Goal: Task Accomplishment & Management: Manage account settings

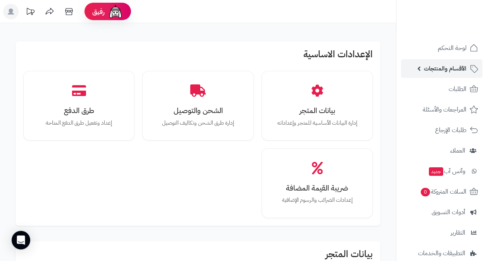
click at [448, 73] on span "الأقسام والمنتجات" at bounding box center [445, 68] width 43 height 11
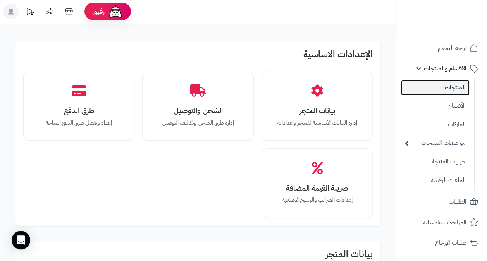
click at [449, 87] on link "المنتجات" at bounding box center [435, 88] width 69 height 16
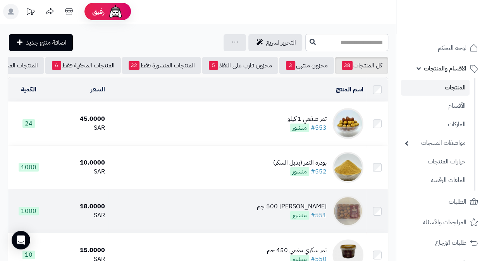
click at [297, 211] on div "[PERSON_NAME] 500 جم" at bounding box center [292, 206] width 70 height 9
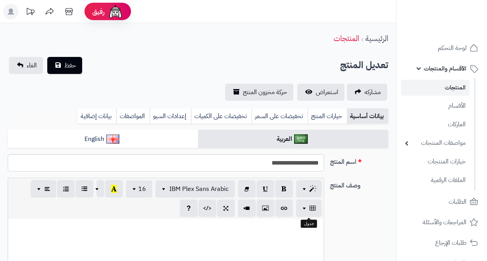
scroll to position [13, 0]
click at [88, 118] on link "بيانات إضافية" at bounding box center [96, 115] width 39 height 15
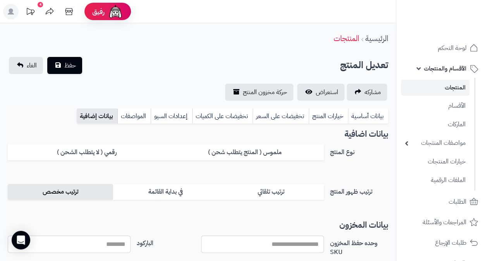
click at [77, 194] on label "ترتيب مخصص" at bounding box center [60, 192] width 105 height 16
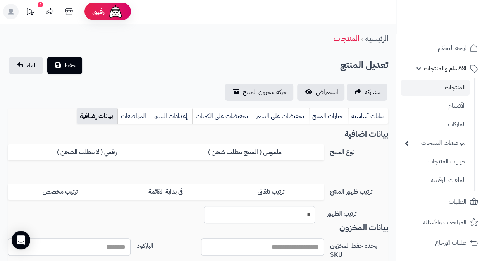
click at [306, 215] on input "*" at bounding box center [259, 214] width 111 height 17
type input "**"
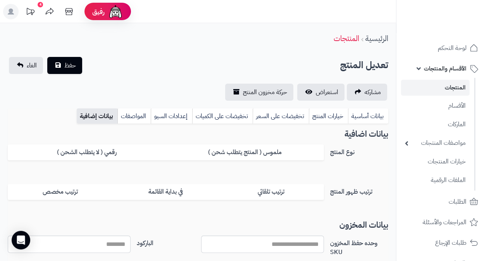
click at [350, 184] on label "ترتيب ظهور المنتج" at bounding box center [359, 190] width 64 height 12
click at [78, 194] on label "ترتيب مخصص" at bounding box center [60, 192] width 105 height 16
click at [89, 192] on label "ترتيب مخصص" at bounding box center [60, 192] width 105 height 16
click at [134, 187] on label "في بداية القائمة" at bounding box center [165, 192] width 105 height 16
click at [88, 191] on label "ترتيب مخصص" at bounding box center [60, 192] width 105 height 16
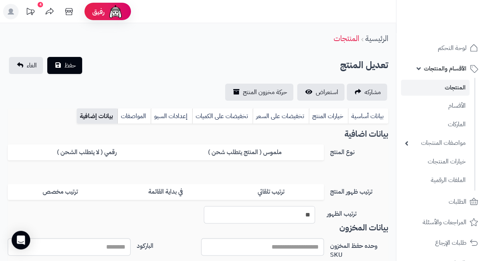
click at [288, 213] on input "**" at bounding box center [259, 214] width 111 height 17
click at [367, 171] on div "بيانات اضافية نوع المنتج ملموس ( المنتج يتطلب شحن ) رقمي ( لا يتطلب الشحن ) الم…" at bounding box center [198, 168] width 380 height 76
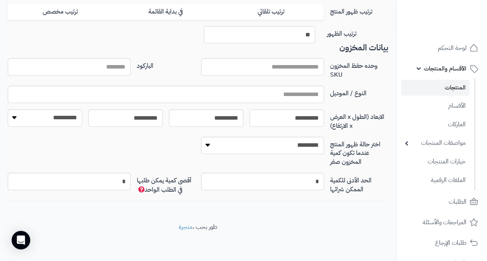
scroll to position [0, 0]
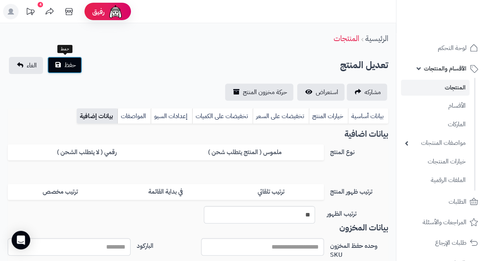
click at [64, 63] on button "حفظ" at bounding box center [64, 65] width 35 height 17
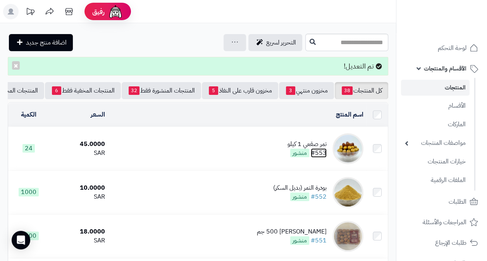
click at [319, 153] on link "#553" at bounding box center [319, 152] width 16 height 9
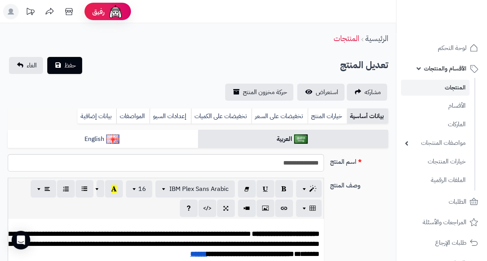
scroll to position [13, 0]
click at [101, 117] on link "بيانات إضافية" at bounding box center [96, 115] width 39 height 15
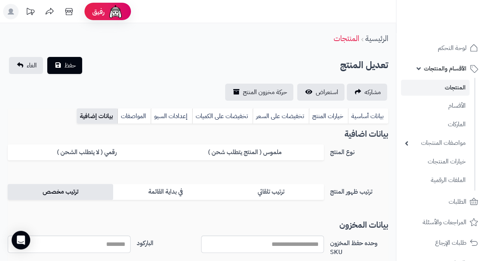
click at [84, 191] on label "ترتيب مخصص" at bounding box center [60, 192] width 105 height 16
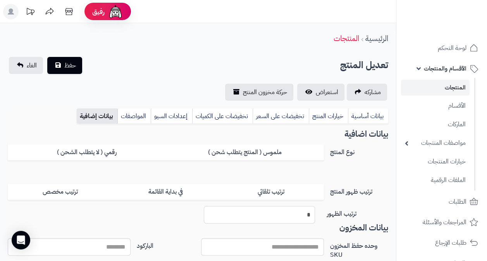
click at [299, 216] on input "*" at bounding box center [259, 214] width 111 height 17
type input "**"
click at [63, 64] on button "حفظ" at bounding box center [64, 65] width 35 height 17
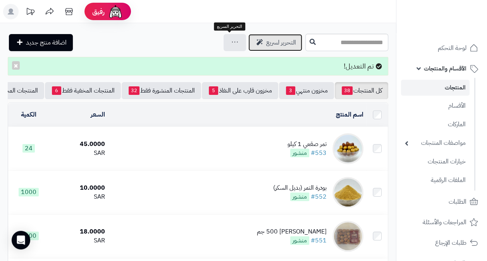
click at [266, 43] on span "التحرير لسريع" at bounding box center [281, 42] width 30 height 9
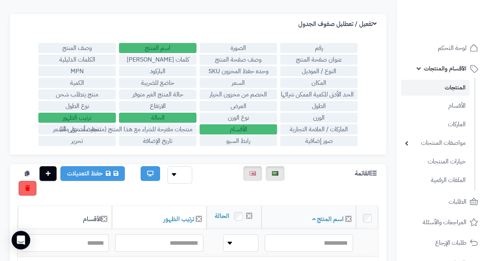
scroll to position [116, 0]
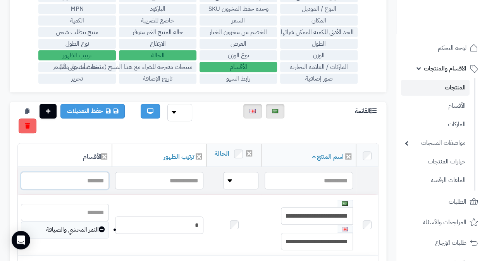
click at [109, 189] on input "text" at bounding box center [65, 180] width 88 height 17
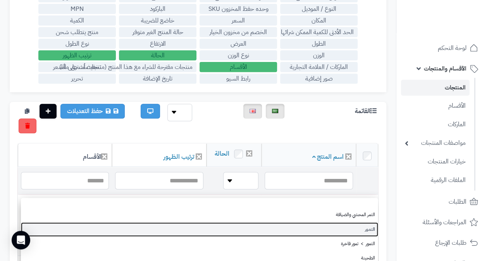
click at [362, 228] on link "التمور" at bounding box center [199, 229] width 357 height 14
type input "******"
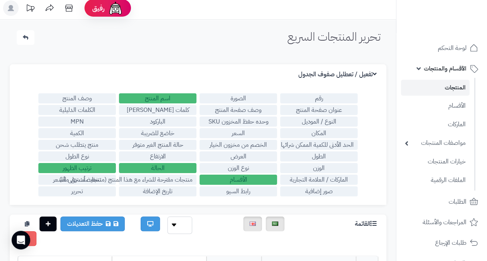
scroll to position [0, 0]
